Goal: Navigation & Orientation: Find specific page/section

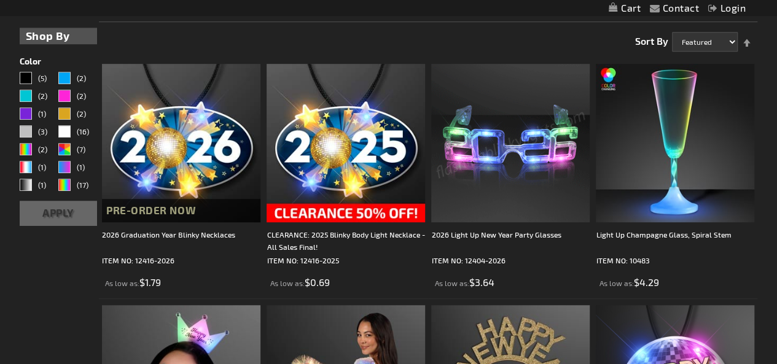
scroll to position [327, 0]
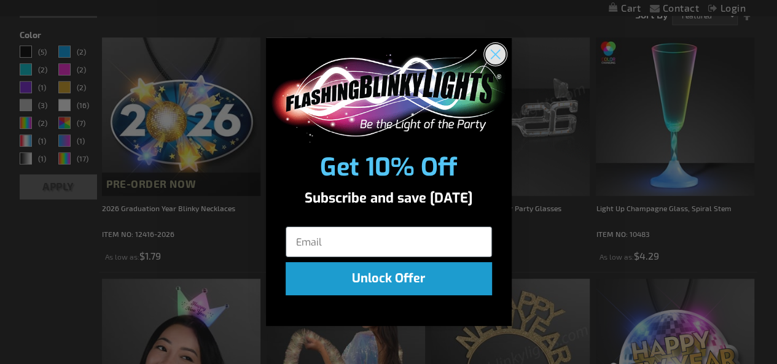
click at [494, 55] on icon "Close dialog" at bounding box center [495, 54] width 9 height 9
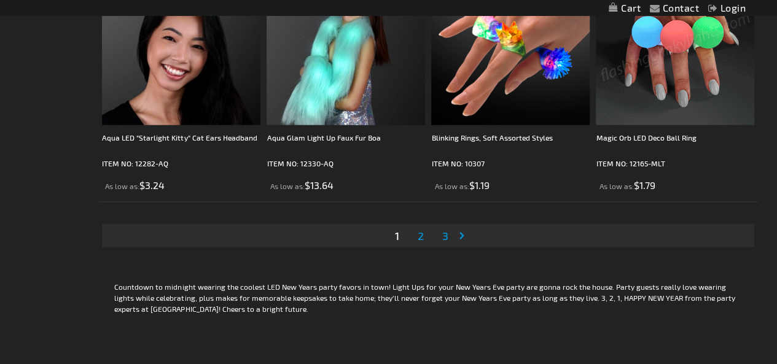
scroll to position [3782, 0]
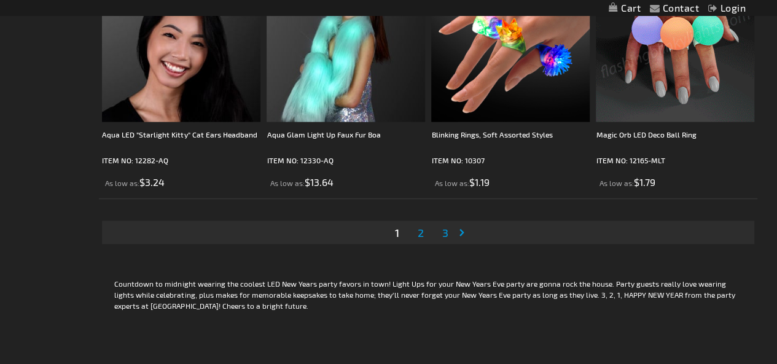
click at [423, 229] on span "2" at bounding box center [421, 233] width 6 height 14
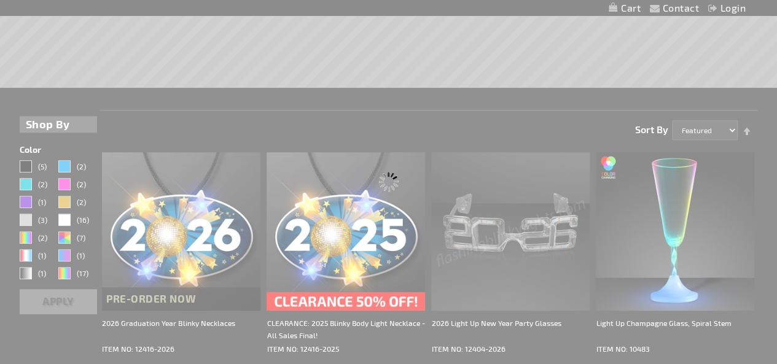
scroll to position [0, 0]
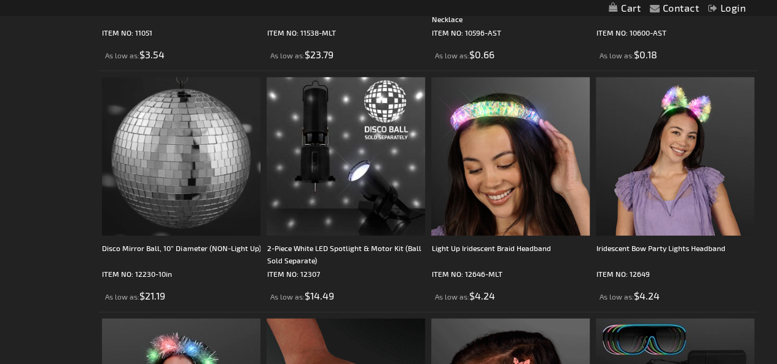
scroll to position [1738, 0]
